Goal: Navigation & Orientation: Find specific page/section

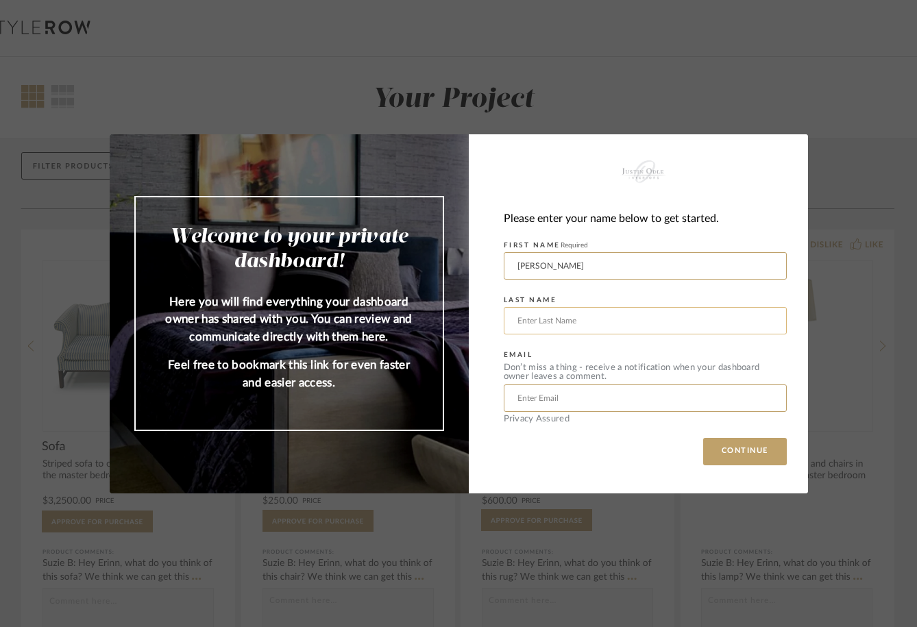
type input "[PERSON_NAME]"
type input "[GEOGRAPHIC_DATA]"
click at [660, 441] on div "Please enter your name below to get started. FIRST NAME Required [PERSON_NAME] …" at bounding box center [638, 313] width 339 height 359
click at [741, 451] on button "CONTINUE" at bounding box center [746, 451] width 84 height 27
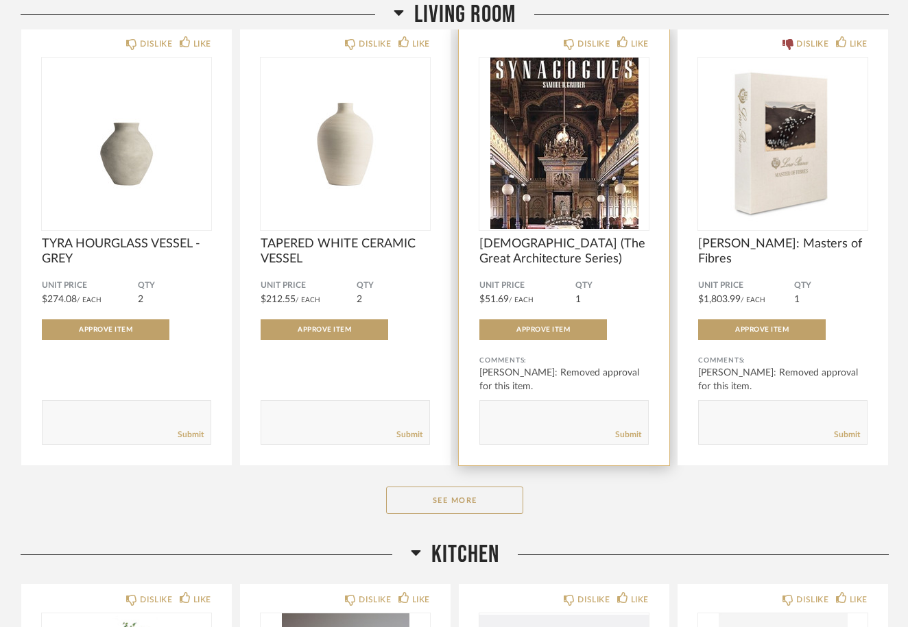
scroll to position [769, 0]
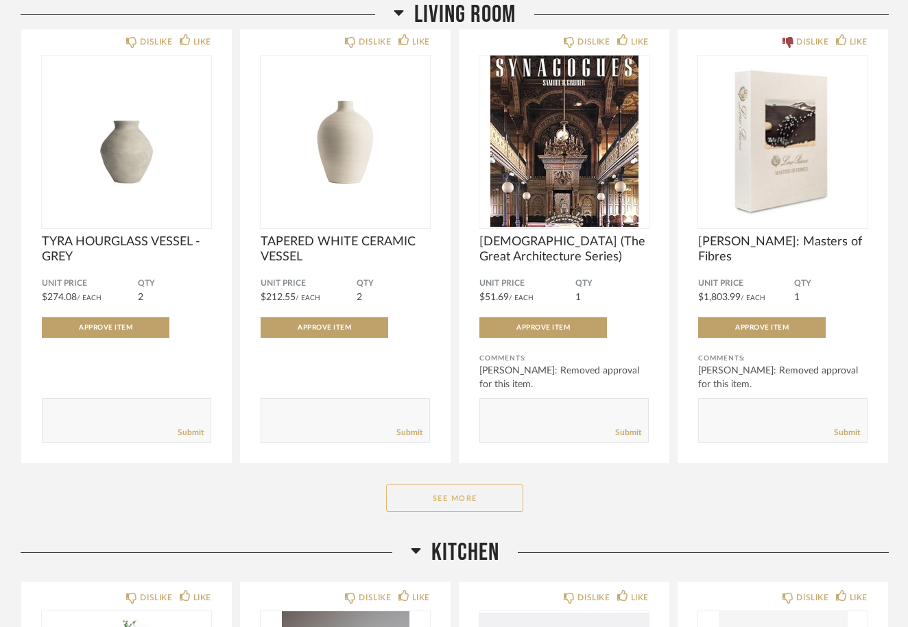
click at [447, 498] on button "See More" at bounding box center [454, 498] width 137 height 27
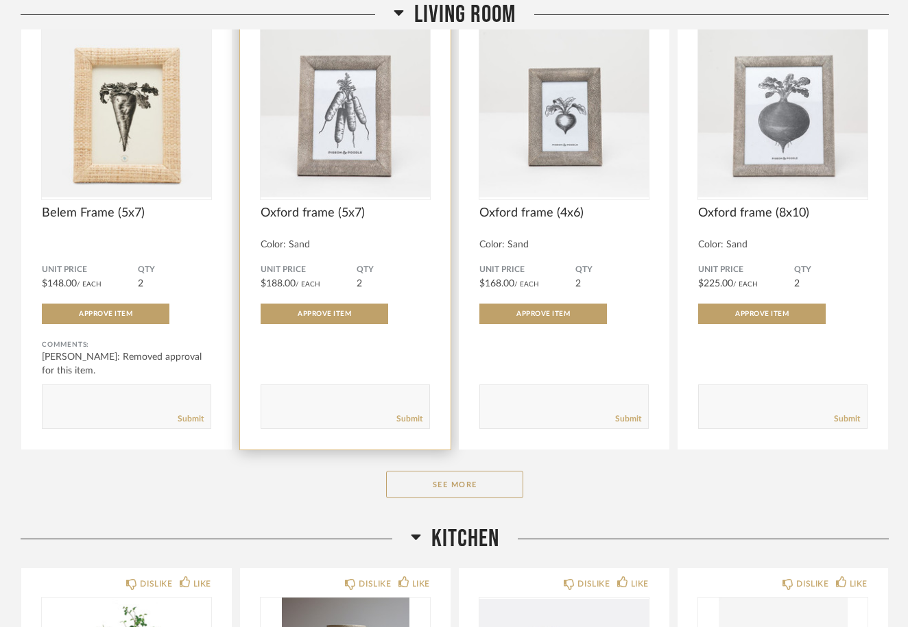
scroll to position [2581, 0]
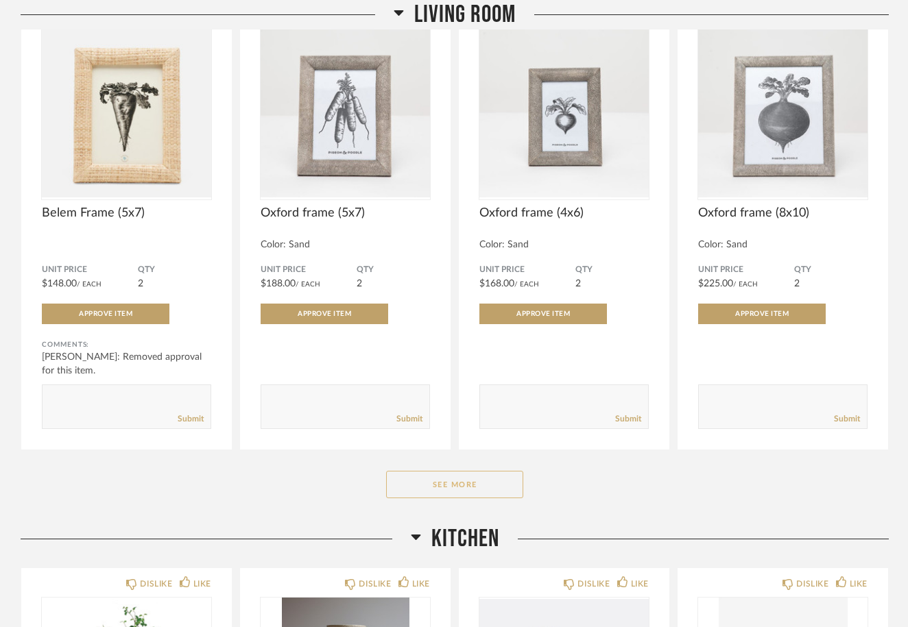
click at [446, 490] on button "See More" at bounding box center [454, 484] width 137 height 27
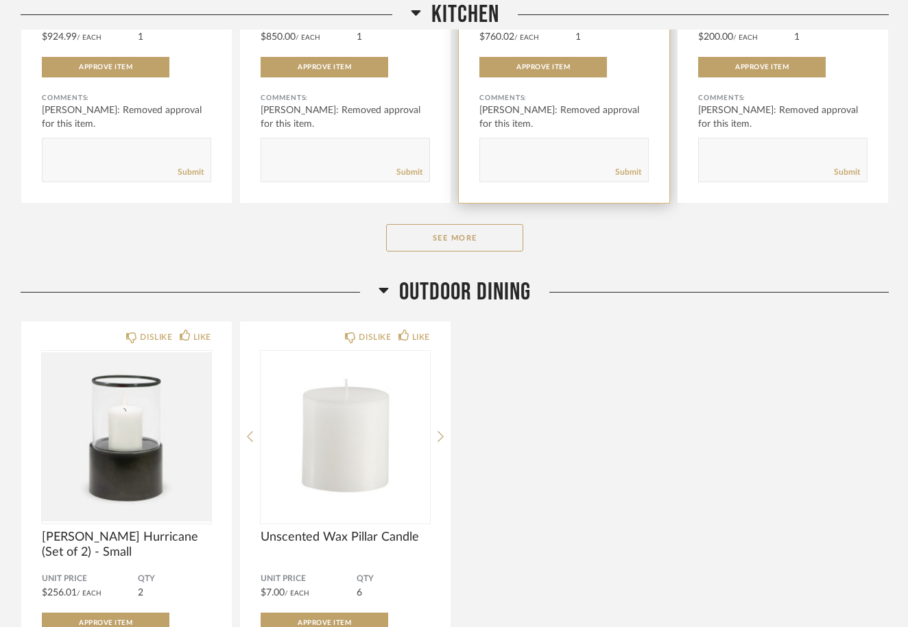
scroll to position [5218, 0]
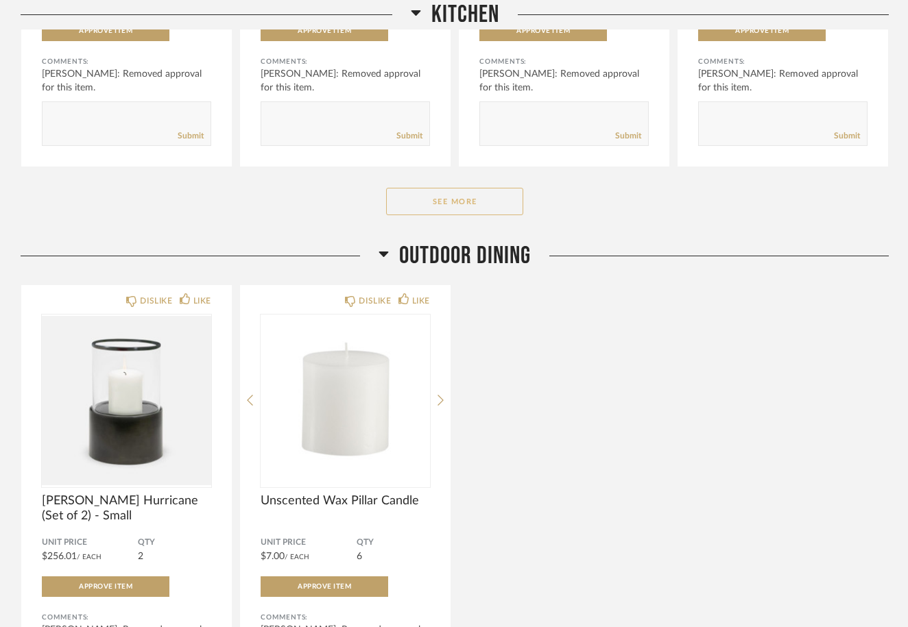
click at [451, 197] on button "See More" at bounding box center [454, 201] width 137 height 27
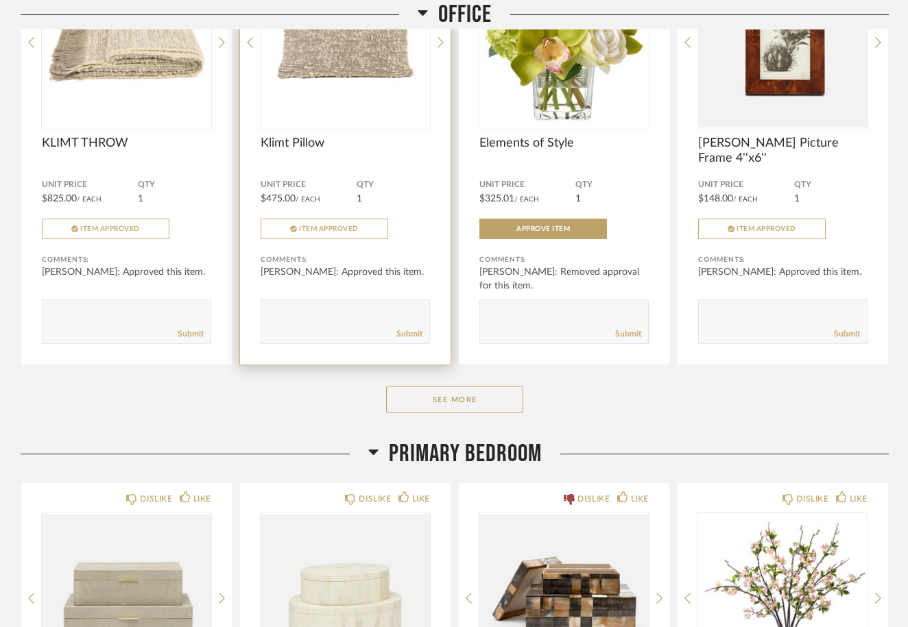
scroll to position [6559, 0]
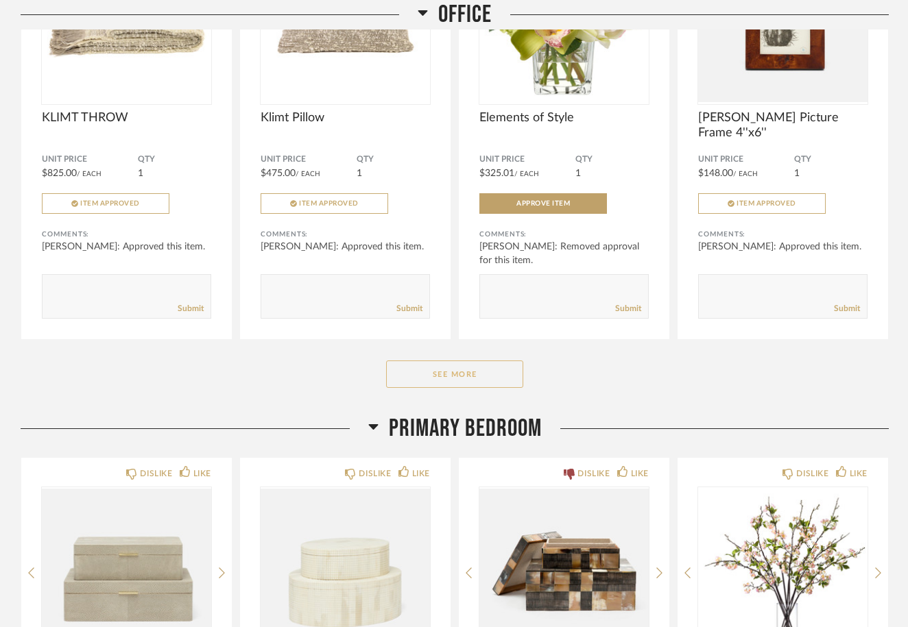
click at [448, 377] on button "See More" at bounding box center [454, 374] width 137 height 27
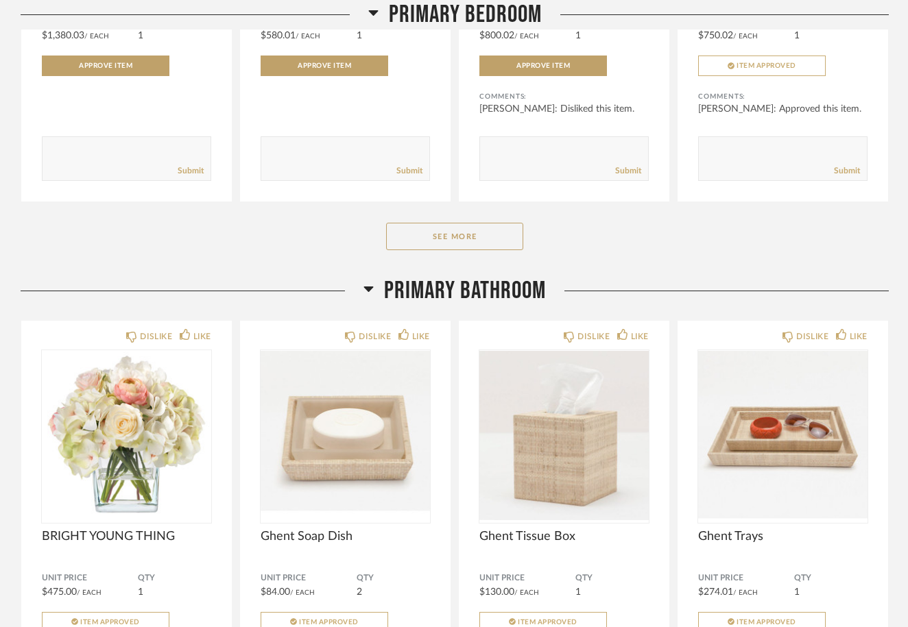
scroll to position [7708, 0]
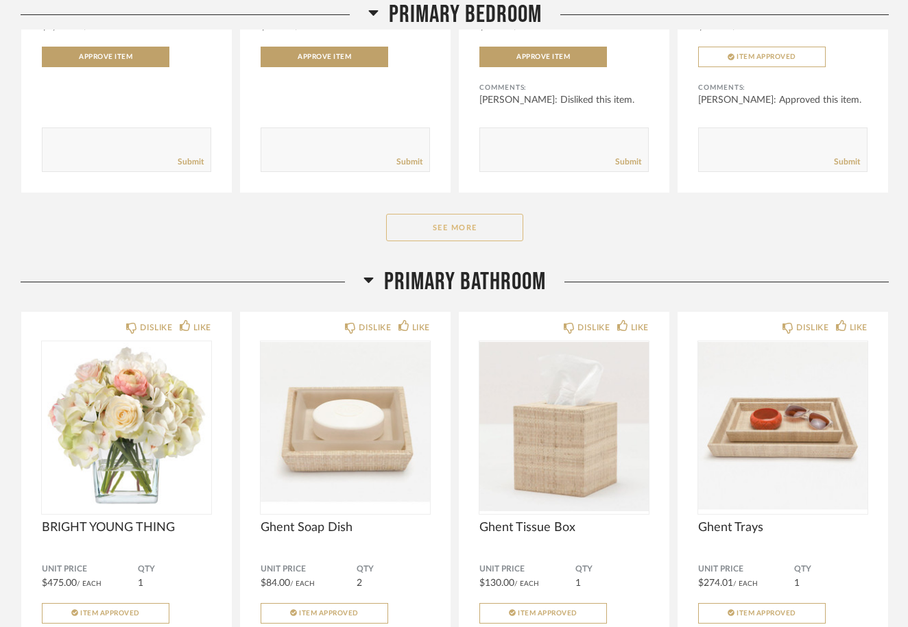
click at [464, 230] on button "See More" at bounding box center [454, 227] width 137 height 27
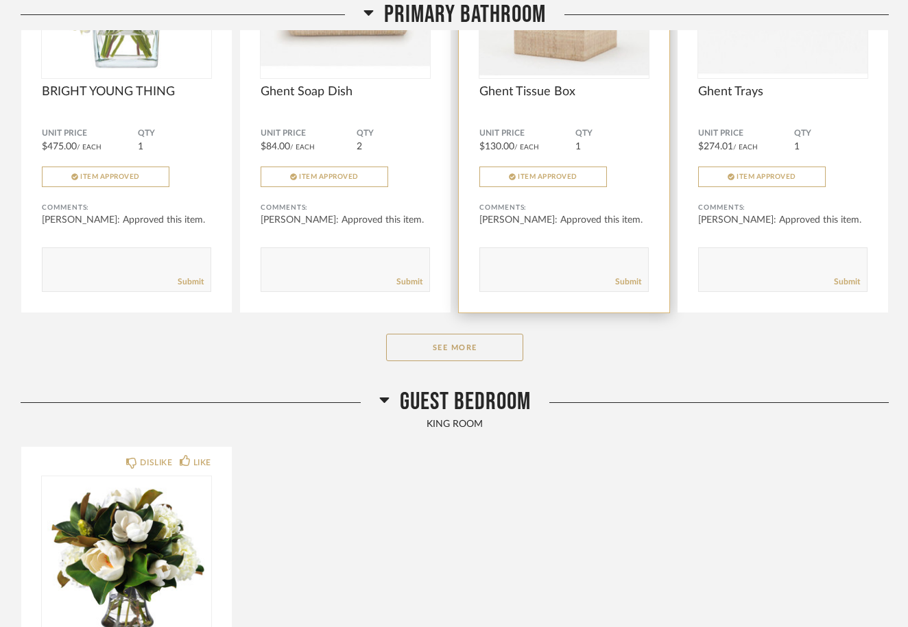
scroll to position [8625, 0]
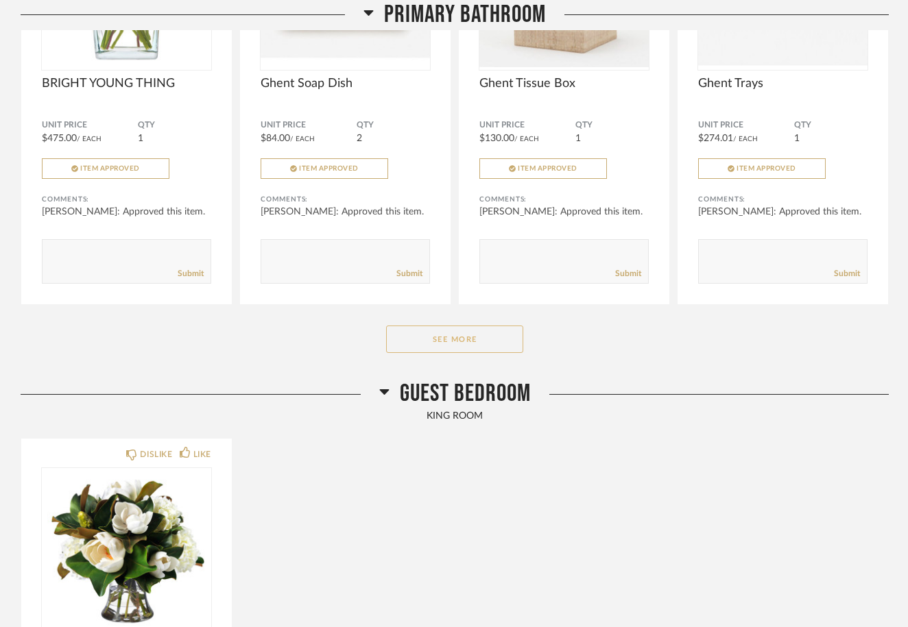
click at [438, 338] on button "See More" at bounding box center [454, 339] width 137 height 27
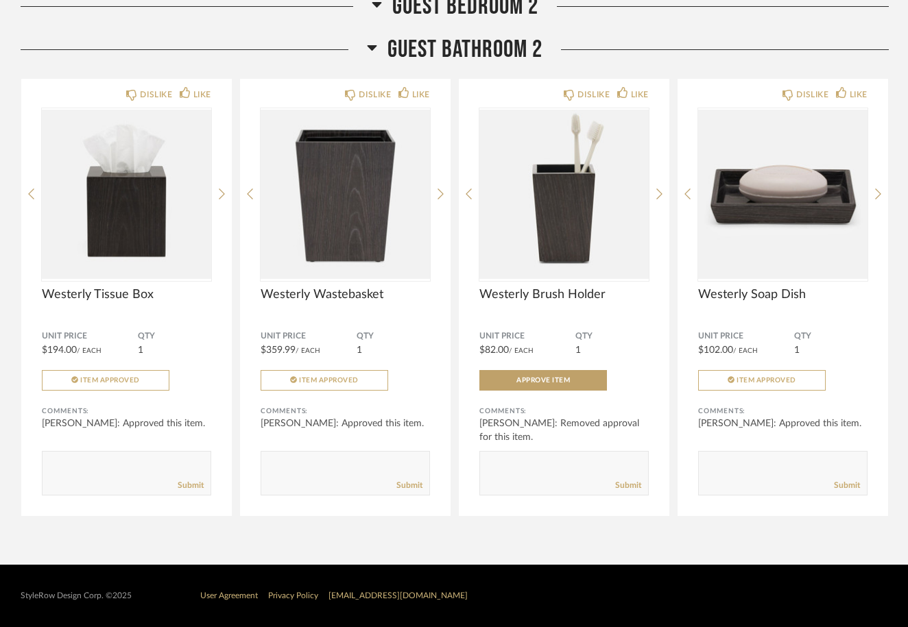
scroll to position [10953, 0]
